Goal: Task Accomplishment & Management: Complete application form

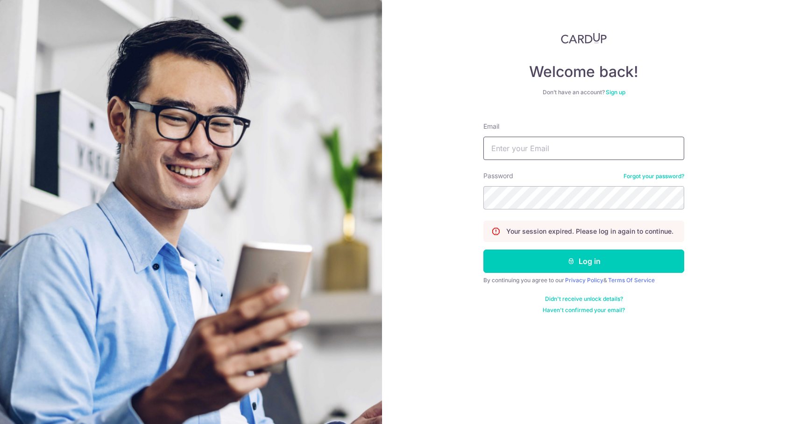
type input "[PERSON_NAME][EMAIL_ADDRESS][DOMAIN_NAME]"
click at [583, 261] on button "Log in" at bounding box center [583, 261] width 201 height 23
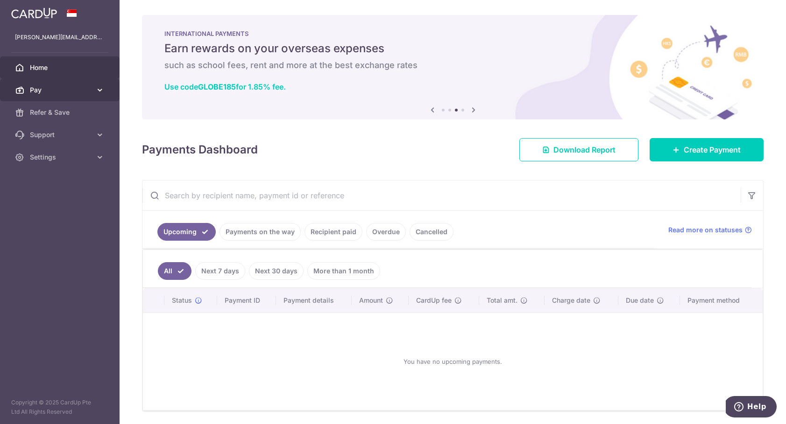
click at [109, 91] on link "Pay" at bounding box center [59, 90] width 119 height 22
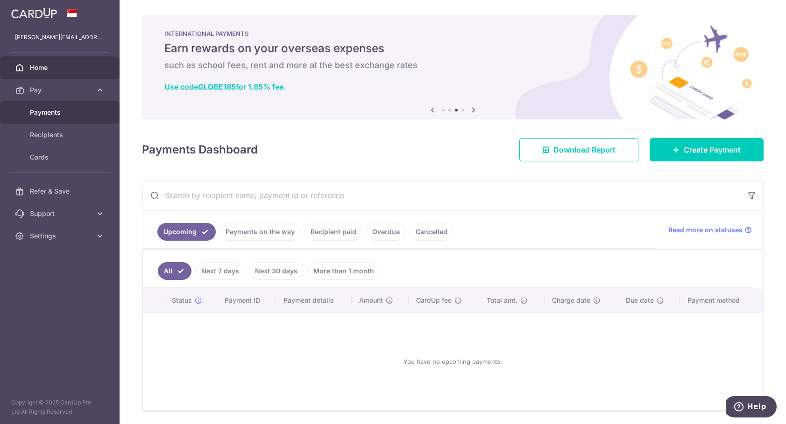
click at [79, 106] on link "Payments" at bounding box center [59, 112] width 119 height 22
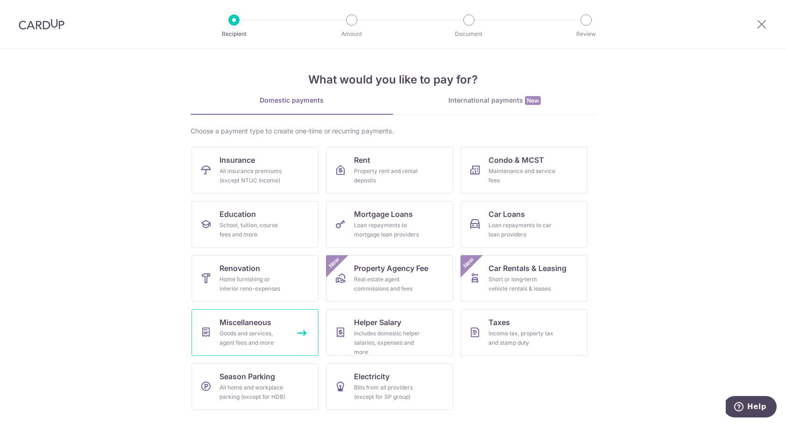
click at [218, 323] on link "Miscellaneous Goods and services, agent fees and more" at bounding box center [254, 332] width 127 height 47
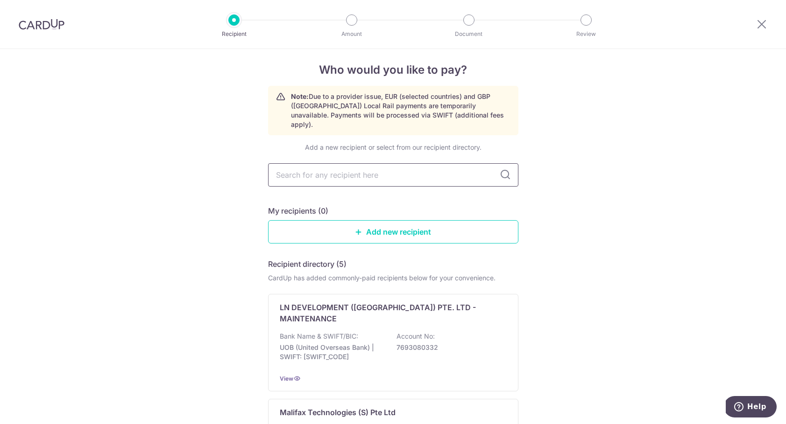
click at [480, 163] on input "text" at bounding box center [393, 174] width 250 height 23
click at [440, 220] on link "Add new recipient" at bounding box center [393, 231] width 250 height 23
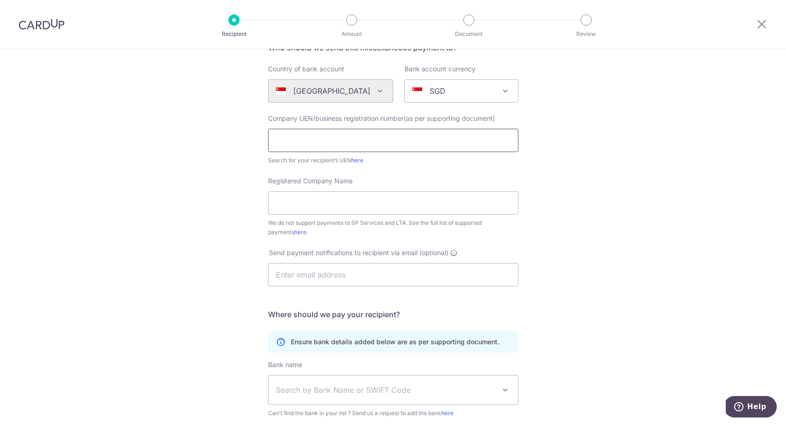
scroll to position [86, 0]
click at [294, 232] on link "here" at bounding box center [300, 231] width 12 height 7
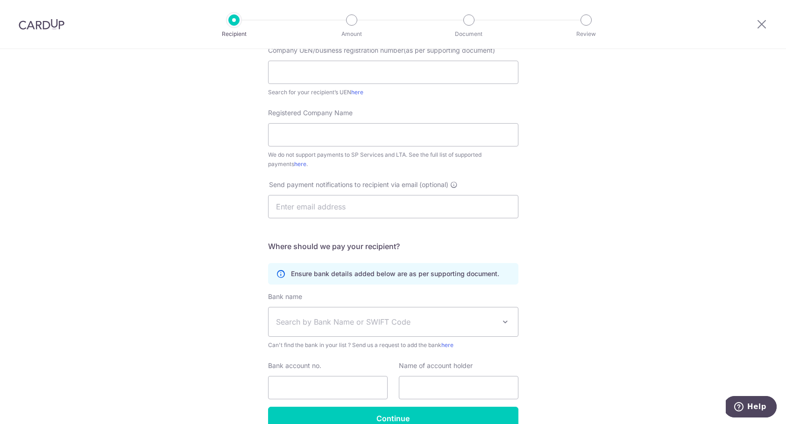
scroll to position [169, 0]
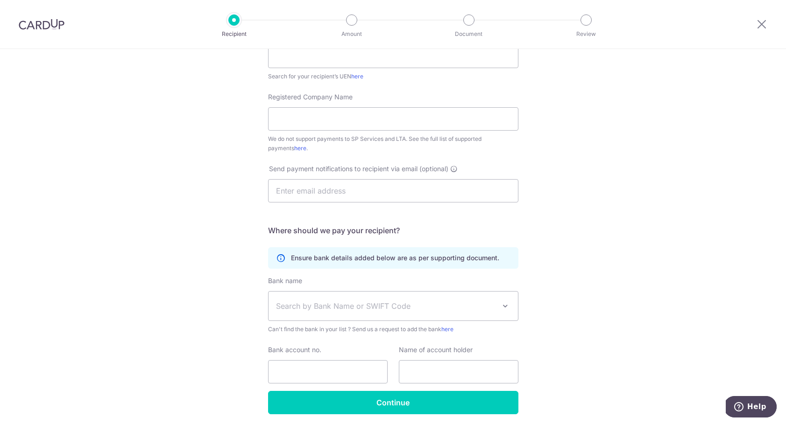
click at [132, 140] on div "Who would you like to pay? Your recipient does not need a CardUp account to rec…" at bounding box center [393, 169] width 786 height 579
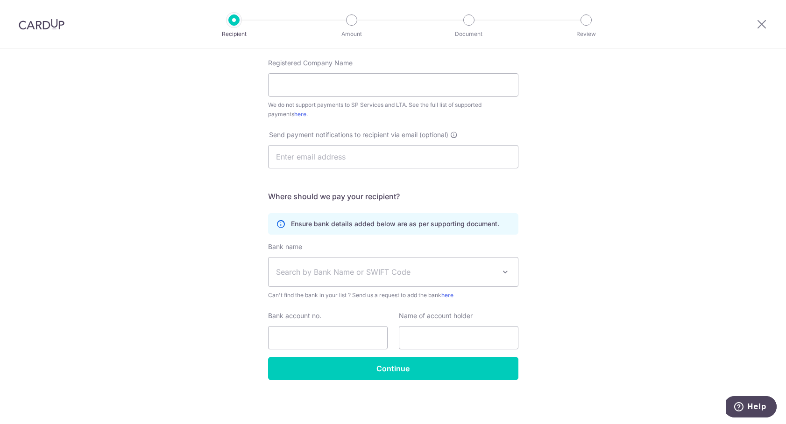
scroll to position [204, 0]
click at [739, 406] on icon "Help" at bounding box center [738, 407] width 3 height 4
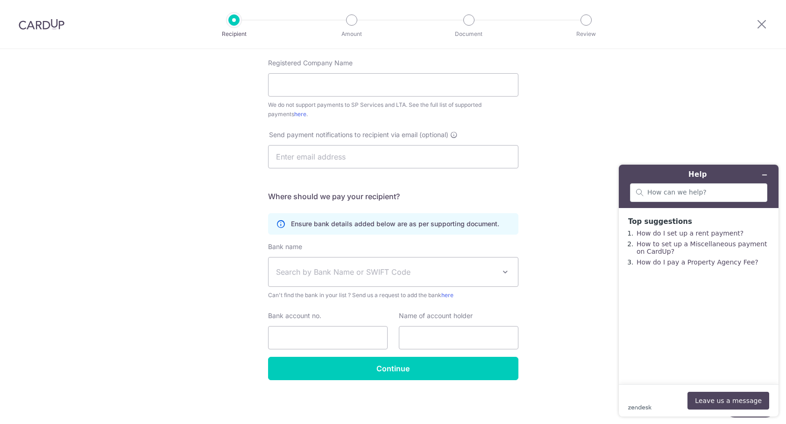
click at [731, 365] on main "Top suggestions How do I set up a rent payment? How to set up a Miscellaneous p…" at bounding box center [699, 296] width 153 height 176
click at [578, 331] on div "Who would you like to pay? Your recipient does not need a CardUp account to rec…" at bounding box center [393, 135] width 786 height 579
